Goal: Check status: Check status

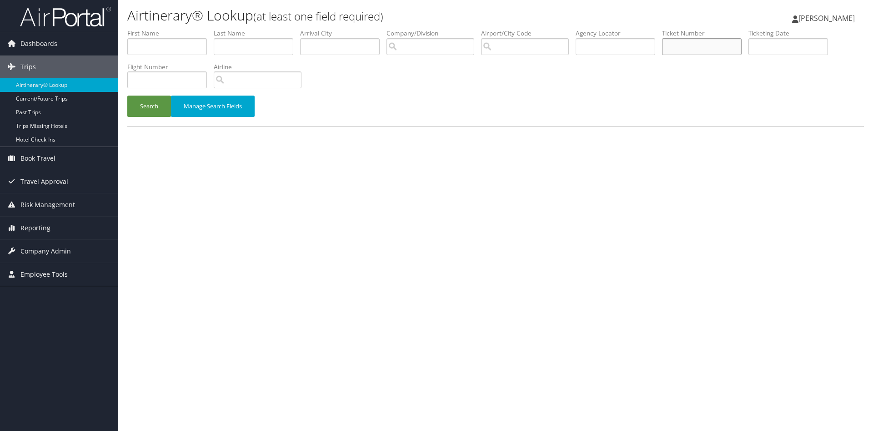
click at [712, 46] on input "text" at bounding box center [702, 46] width 80 height 17
paste input "KIRBY/RUTH.N"
type input "KIRBY/RUTH.N"
click at [127, 96] on button "Search" at bounding box center [149, 106] width 44 height 21
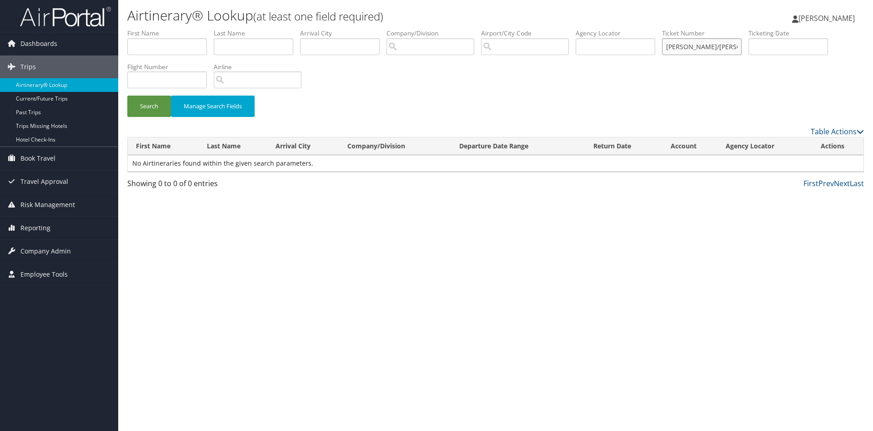
drag, startPoint x: 751, startPoint y: 44, endPoint x: 656, endPoint y: 40, distance: 94.7
click at [662, 40] on input "KIRBY/RUTH.N" at bounding box center [702, 46] width 80 height 17
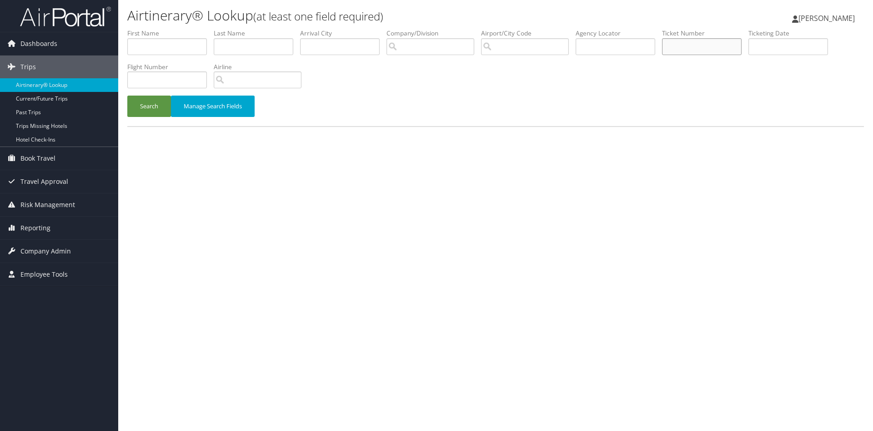
click at [723, 45] on input "text" at bounding box center [702, 46] width 80 height 17
paste input "8900859159021"
click at [127, 96] on button "Search" at bounding box center [149, 106] width 44 height 21
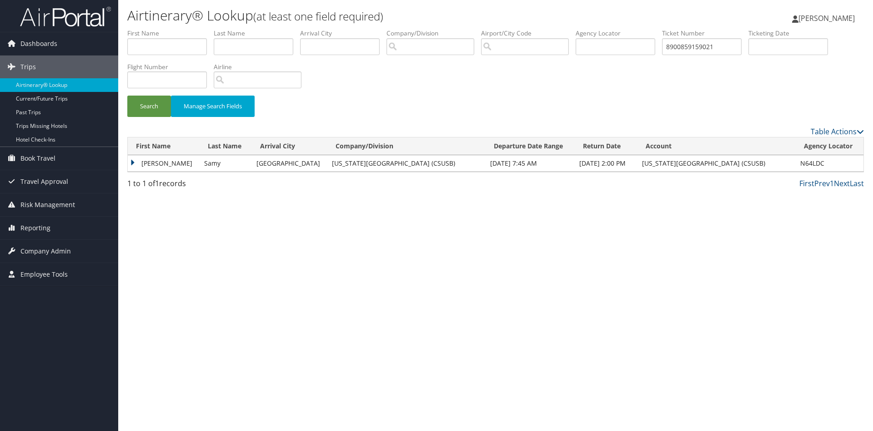
click at [177, 161] on td "[PERSON_NAME]" at bounding box center [164, 163] width 72 height 16
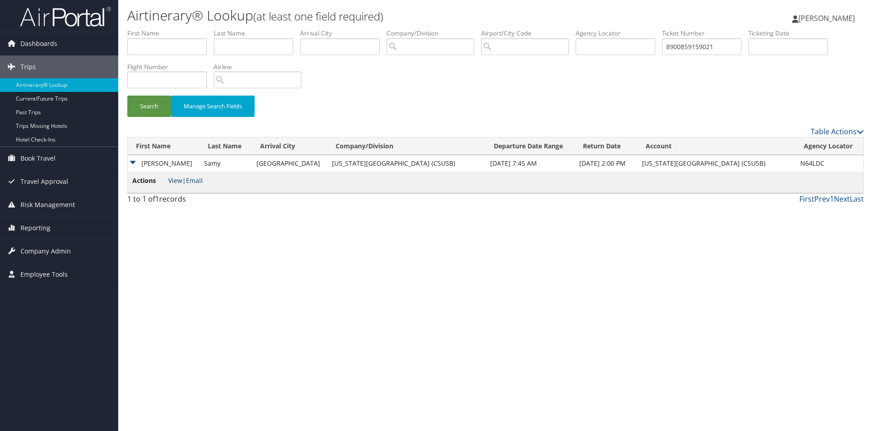
click at [173, 180] on link "View" at bounding box center [175, 180] width 14 height 9
drag, startPoint x: 748, startPoint y: 48, endPoint x: 686, endPoint y: 42, distance: 62.2
click at [688, 43] on input "8900859159021" at bounding box center [702, 46] width 80 height 17
paste input "62167538"
type input "8900862167538"
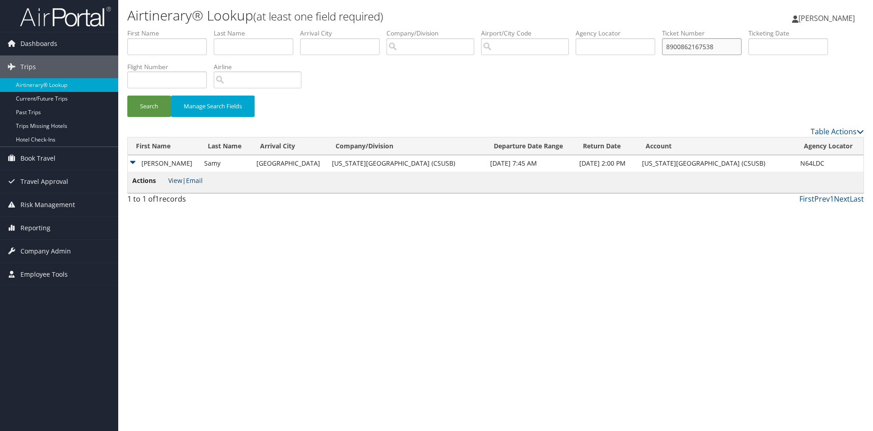
click at [127, 96] on button "Search" at bounding box center [149, 106] width 44 height 21
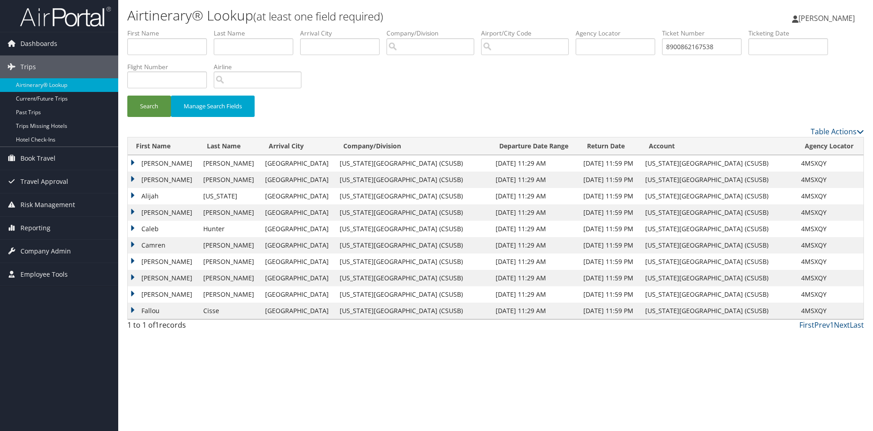
click at [144, 166] on td "[PERSON_NAME]" at bounding box center [163, 163] width 71 height 16
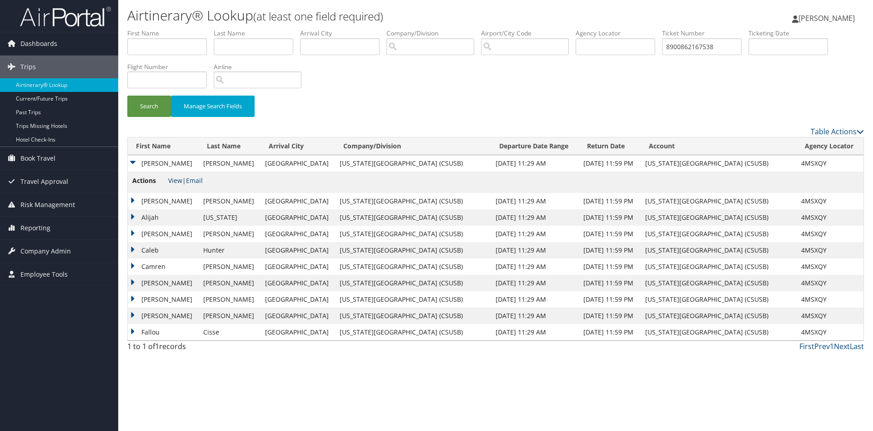
click at [174, 181] on link "View" at bounding box center [175, 180] width 14 height 9
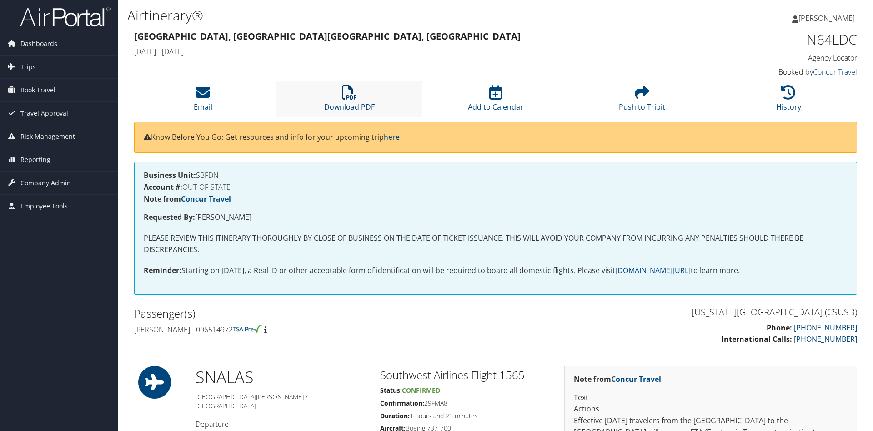
click at [348, 97] on icon at bounding box center [349, 92] width 15 height 15
